Goal: Navigation & Orientation: Find specific page/section

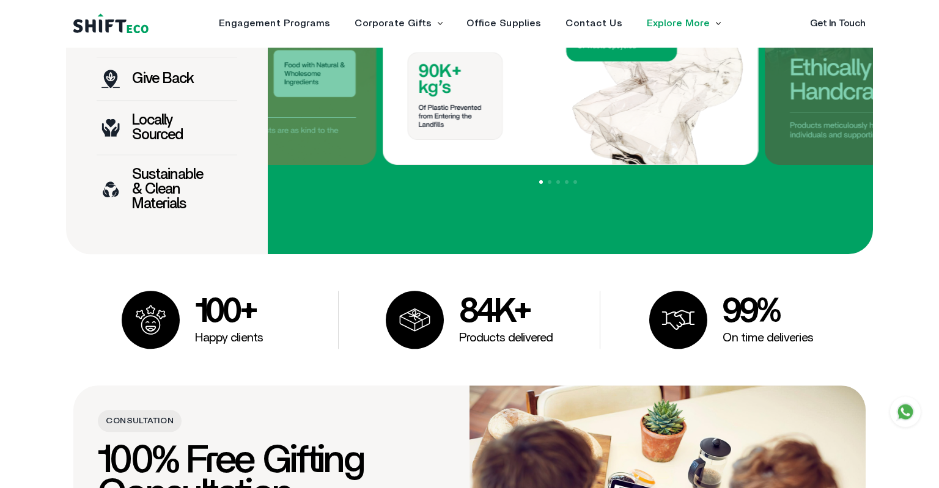
scroll to position [1229, 0]
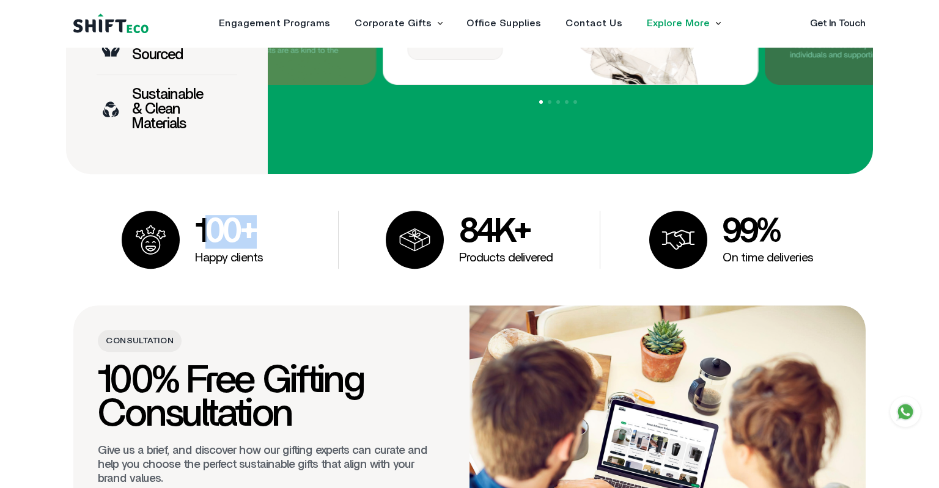
drag, startPoint x: 202, startPoint y: 225, endPoint x: 258, endPoint y: 231, distance: 56.6
click at [258, 231] on h3 "100+" at bounding box center [229, 232] width 68 height 34
drag, startPoint x: 199, startPoint y: 254, endPoint x: 260, endPoint y: 255, distance: 61.1
click at [260, 255] on p "Happy clients" at bounding box center [229, 258] width 68 height 12
click at [265, 255] on div "100+ Happy clients" at bounding box center [208, 240] width 262 height 58
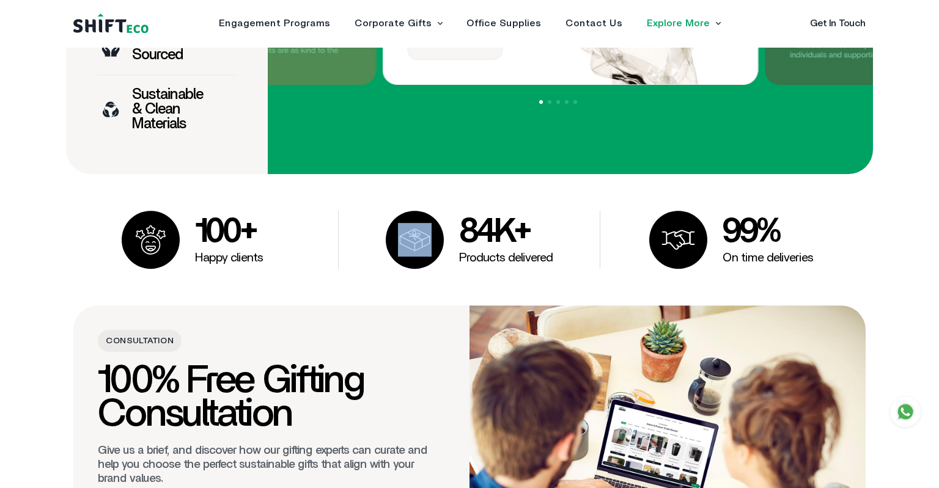
drag, startPoint x: 437, startPoint y: 235, endPoint x: 378, endPoint y: 237, distance: 59.3
click at [378, 237] on div "84K+ Products delivered" at bounding box center [470, 240] width 262 height 58
click at [471, 230] on h3 "84K+" at bounding box center [506, 232] width 94 height 34
drag, startPoint x: 458, startPoint y: 222, endPoint x: 493, endPoint y: 235, distance: 37.4
click at [493, 235] on div "84K+ Products delivered" at bounding box center [470, 240] width 262 height 58
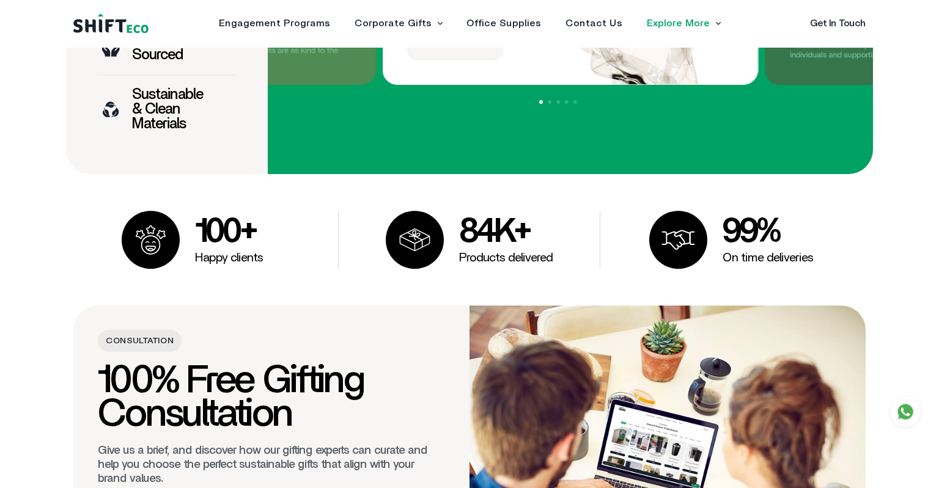
click at [450, 254] on div "84K+ Products delivered" at bounding box center [470, 240] width 262 height 58
drag, startPoint x: 456, startPoint y: 252, endPoint x: 561, endPoint y: 256, distance: 105.2
click at [561, 256] on div "84K+ Products delivered" at bounding box center [470, 240] width 262 height 58
drag, startPoint x: 726, startPoint y: 226, endPoint x: 784, endPoint y: 235, distance: 58.9
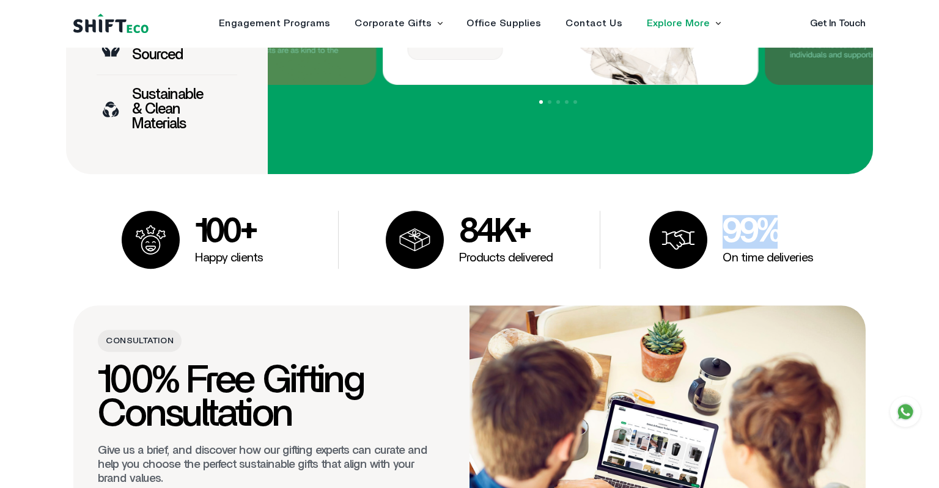
click at [784, 235] on h3 "99%" at bounding box center [768, 232] width 90 height 34
click at [782, 248] on div "99% On time deliveries" at bounding box center [768, 239] width 90 height 49
drag, startPoint x: 718, startPoint y: 252, endPoint x: 859, endPoint y: 257, distance: 141.3
click at [859, 257] on div "99% On time deliveries" at bounding box center [731, 240] width 262 height 58
click at [869, 257] on div "100+ Happy clients 84K+ Products delivered 99% On time deliveries" at bounding box center [469, 240] width 807 height 58
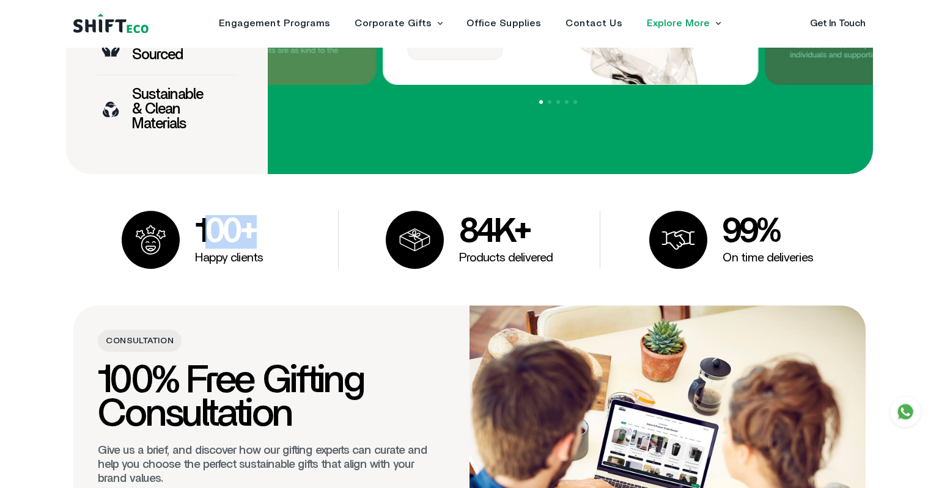
drag, startPoint x: 202, startPoint y: 232, endPoint x: 258, endPoint y: 233, distance: 55.6
click at [258, 233] on h3 "100+" at bounding box center [229, 232] width 68 height 34
drag, startPoint x: 207, startPoint y: 256, endPoint x: 292, endPoint y: 257, distance: 85.6
click at [292, 257] on div "100+ Happy clients" at bounding box center [208, 240] width 262 height 58
click at [295, 256] on div "100+ Happy clients" at bounding box center [208, 240] width 262 height 58
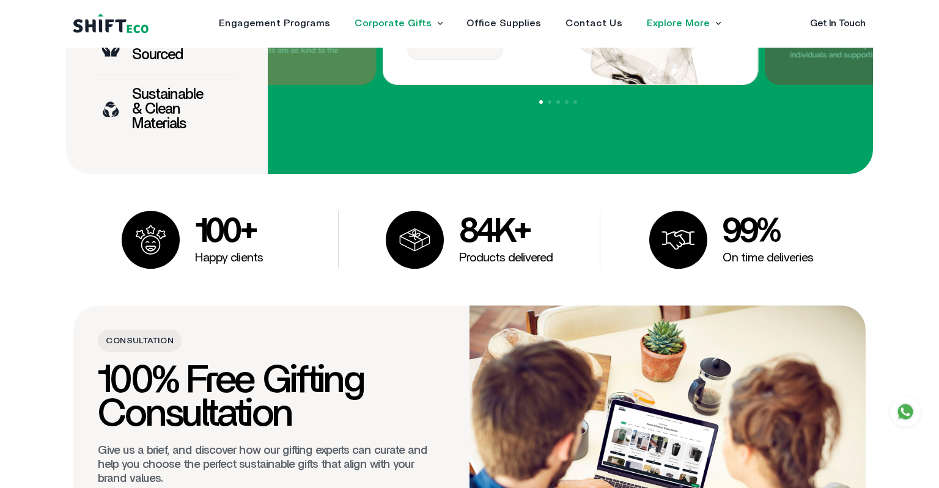
drag, startPoint x: 352, startPoint y: 24, endPoint x: 429, endPoint y: 24, distance: 76.4
click at [429, 24] on ul "Engagement Programs Corporate Gifts Sustainable Corporate Gifts Bespoke Gifts O…" at bounding box center [469, 23] width 523 height 10
copy link "Corporate Gifts"
